Goal: Task Accomplishment & Management: Use online tool/utility

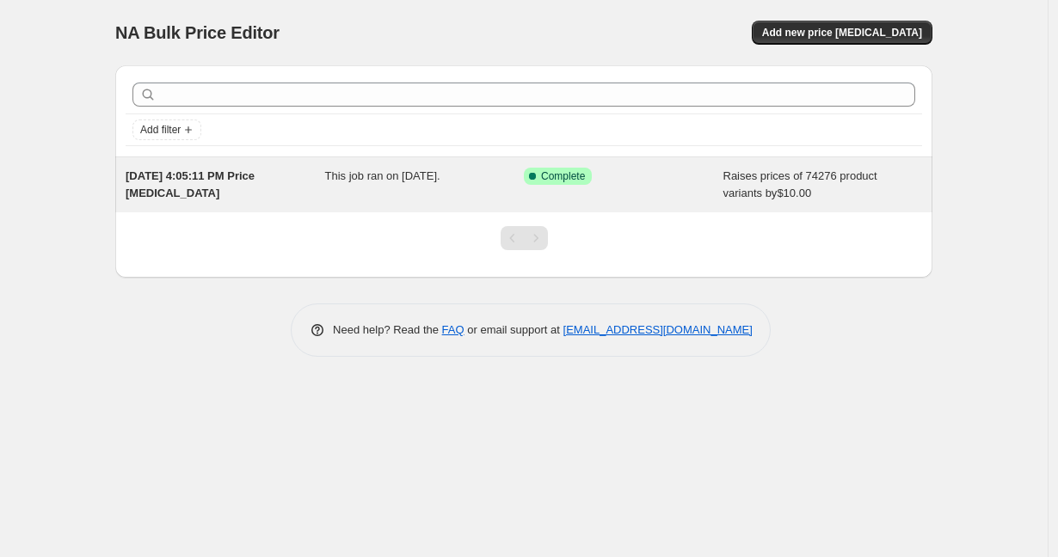
click at [319, 199] on div "[DATE] 4:05:11 PM Price [MEDICAL_DATA]" at bounding box center [225, 185] width 199 height 34
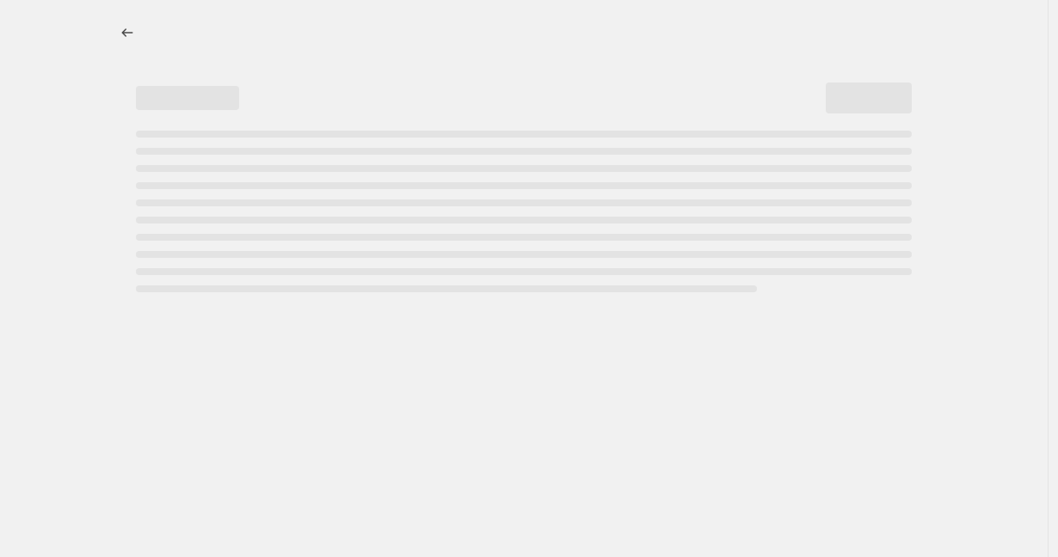
select select "by"
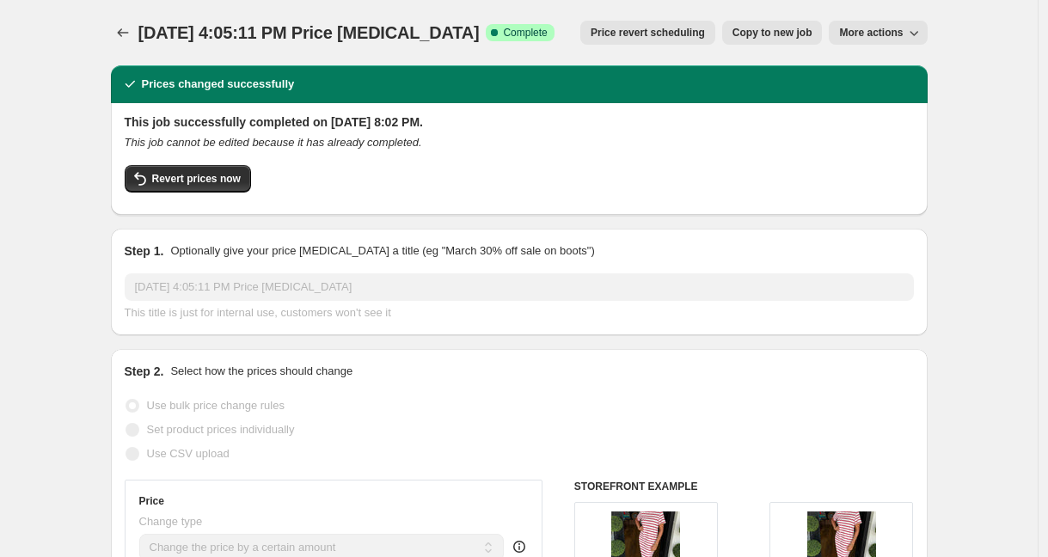
click at [915, 31] on icon "button" at bounding box center [913, 32] width 17 height 17
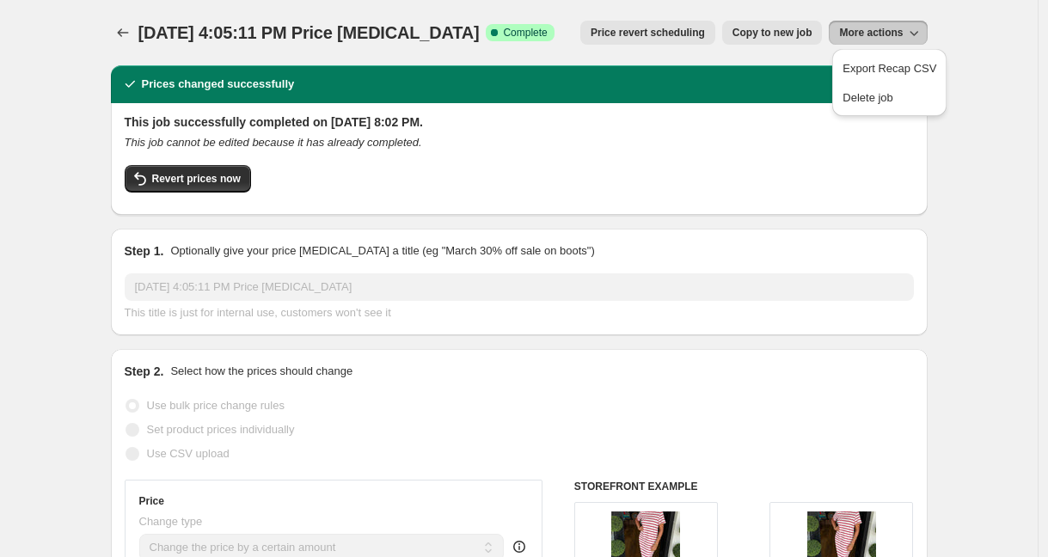
click at [915, 31] on icon "button" at bounding box center [913, 32] width 17 height 17
